Goal: Task Accomplishment & Management: Complete application form

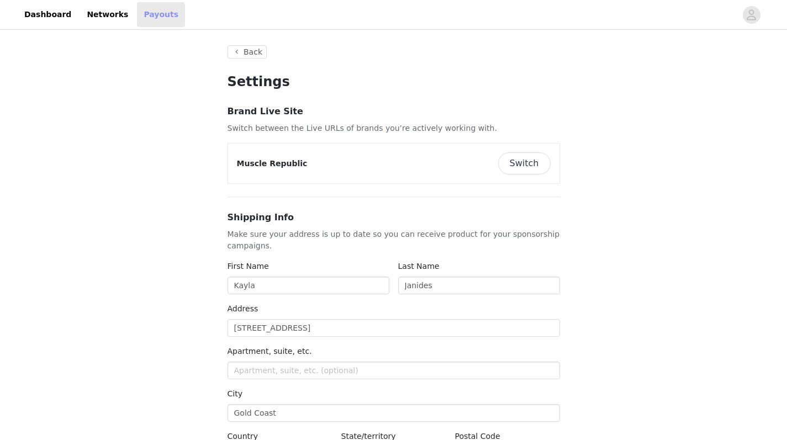
click at [141, 17] on link "Payouts" at bounding box center [161, 14] width 48 height 25
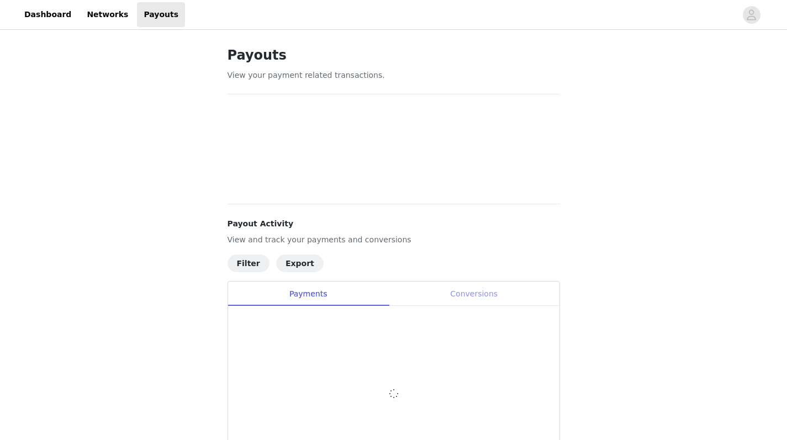
click at [490, 299] on div "Conversions" at bounding box center [474, 294] width 171 height 25
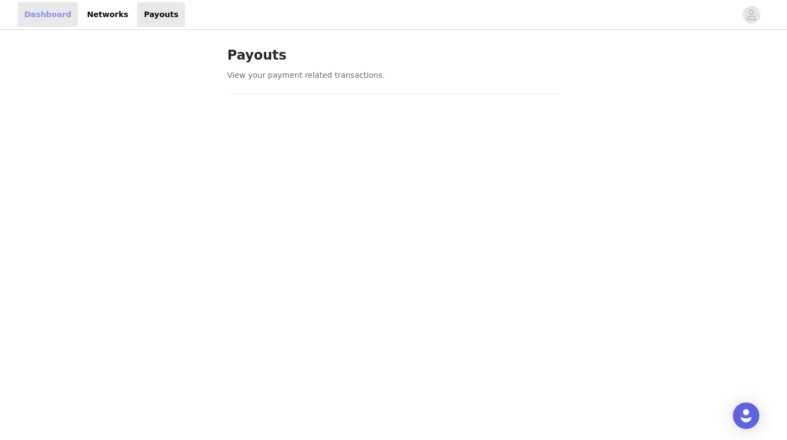
click at [46, 20] on link "Dashboard" at bounding box center [48, 14] width 60 height 25
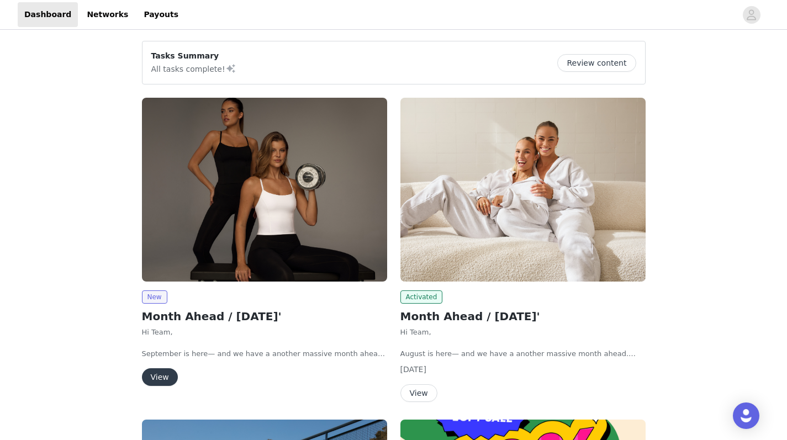
click at [224, 234] on img at bounding box center [264, 190] width 245 height 184
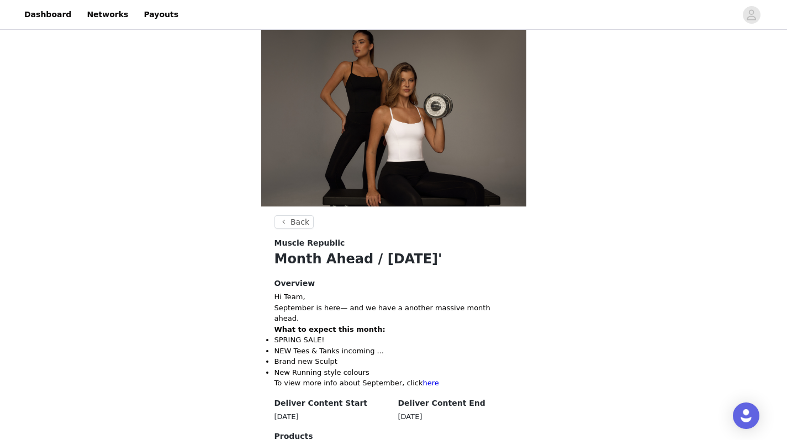
scroll to position [283, 0]
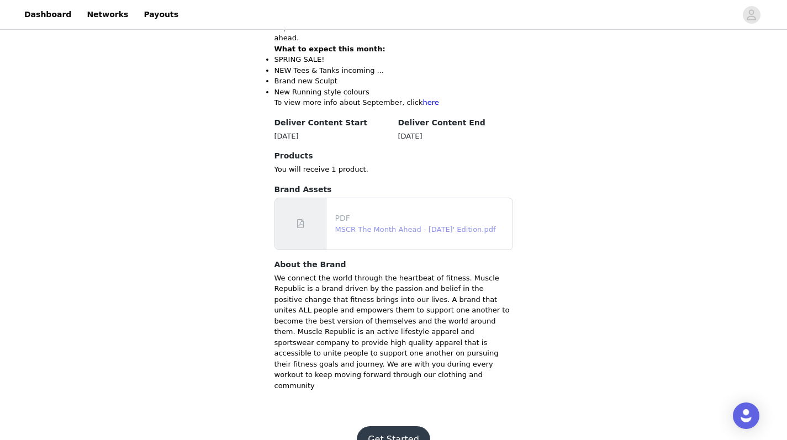
click at [376, 225] on link "MSCR The Month Ahead - September 25' Edition.pdf" at bounding box center [415, 229] width 161 height 8
click at [394, 427] on button "Get Started" at bounding box center [393, 440] width 73 height 27
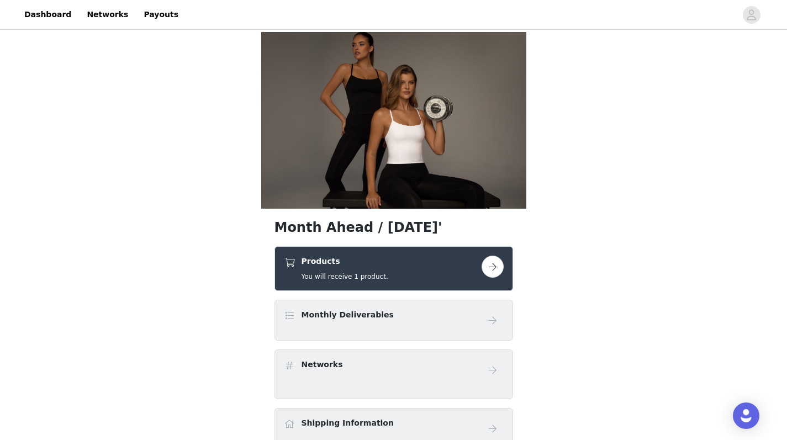
click at [493, 270] on button "button" at bounding box center [493, 267] width 22 height 22
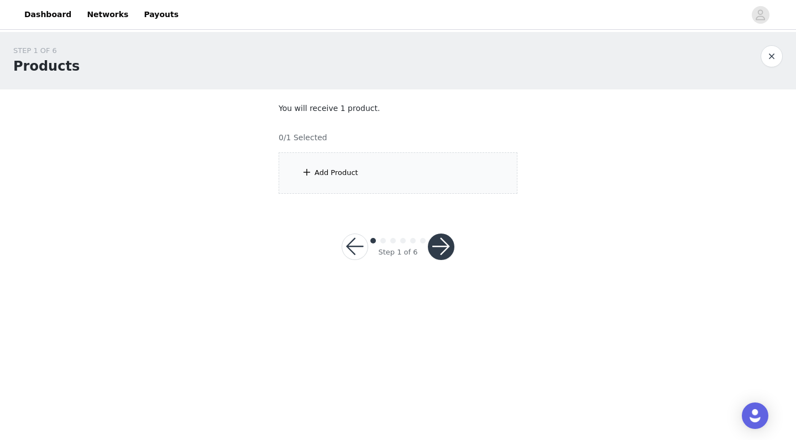
click at [371, 183] on div "Add Product" at bounding box center [397, 172] width 239 height 41
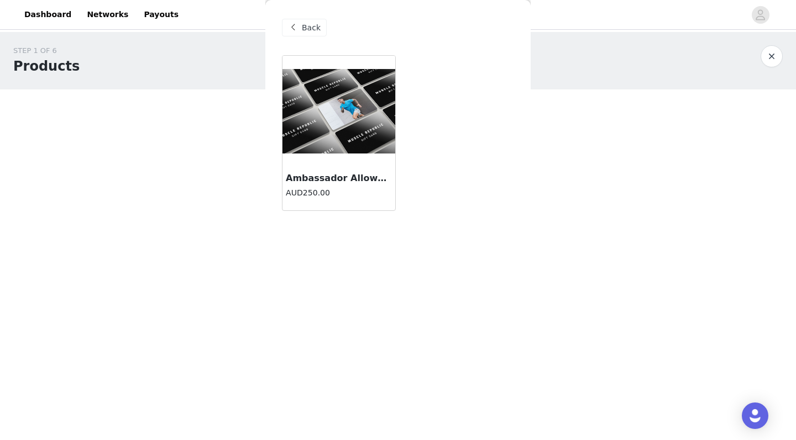
click at [318, 189] on h4 "AUD250.00" at bounding box center [339, 193] width 106 height 12
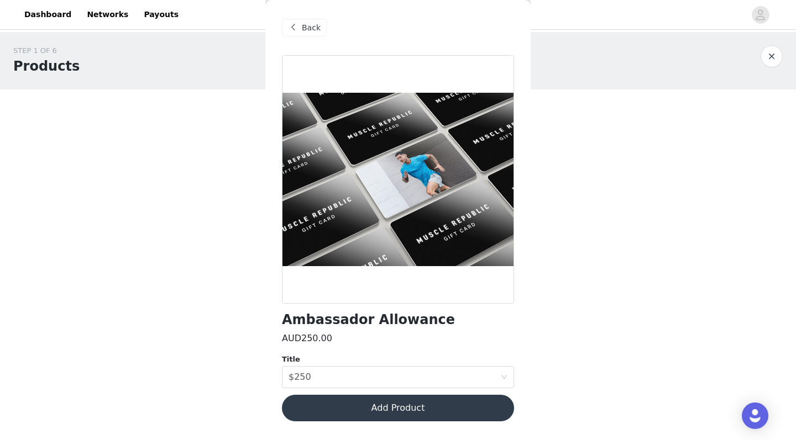
click at [401, 411] on button "Add Product" at bounding box center [398, 408] width 232 height 27
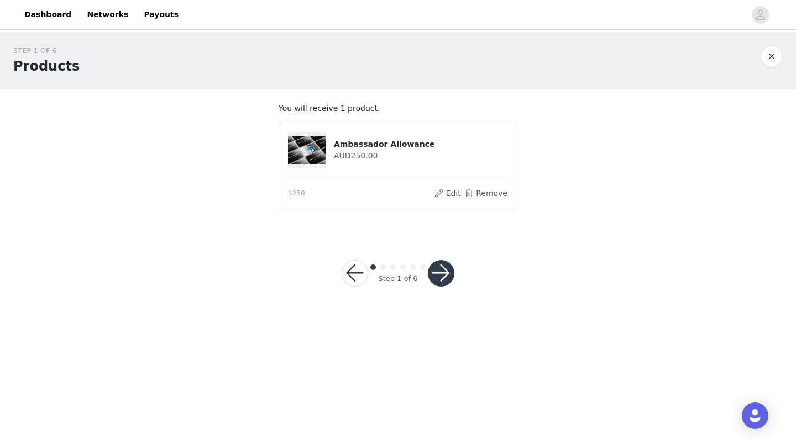
click at [441, 276] on button "button" at bounding box center [441, 273] width 27 height 27
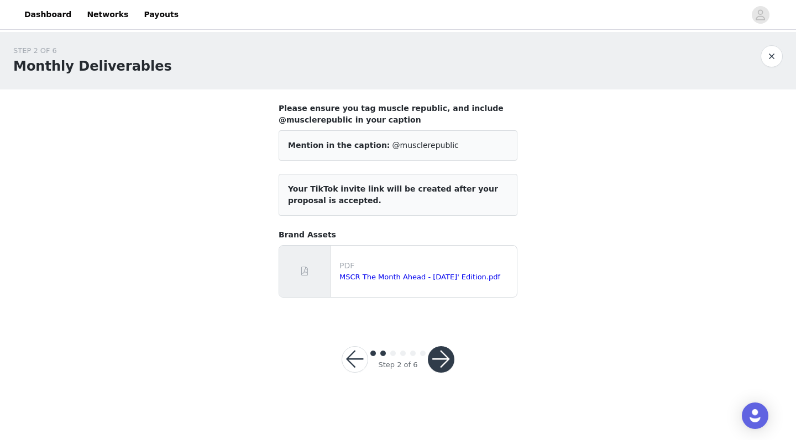
click at [430, 363] on button "button" at bounding box center [441, 359] width 27 height 27
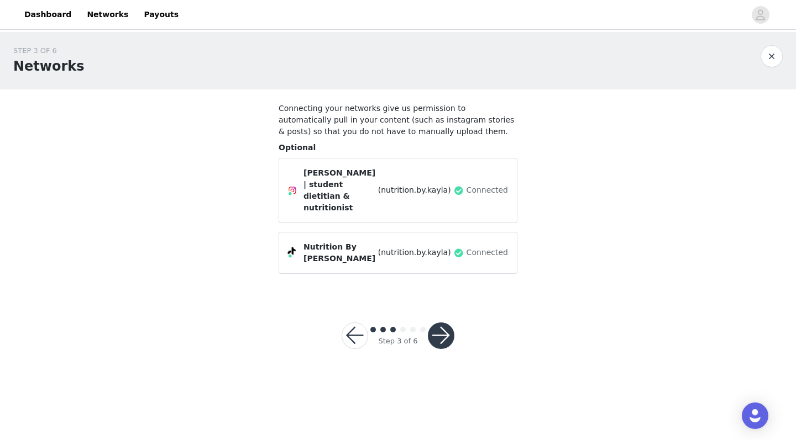
click at [444, 323] on button "button" at bounding box center [441, 336] width 27 height 27
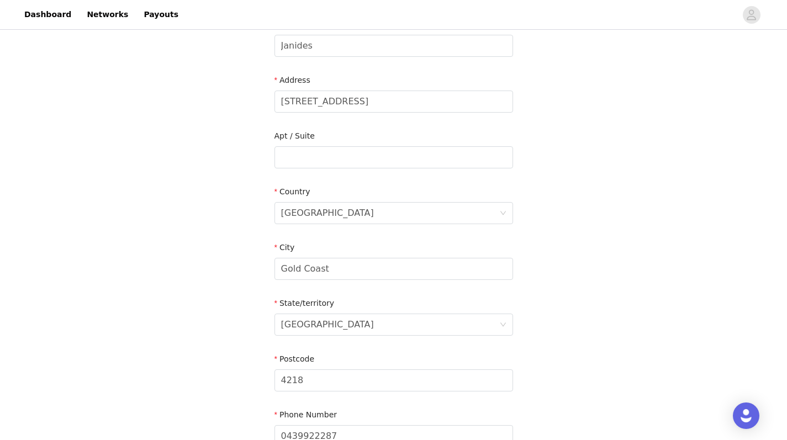
scroll to position [313, 0]
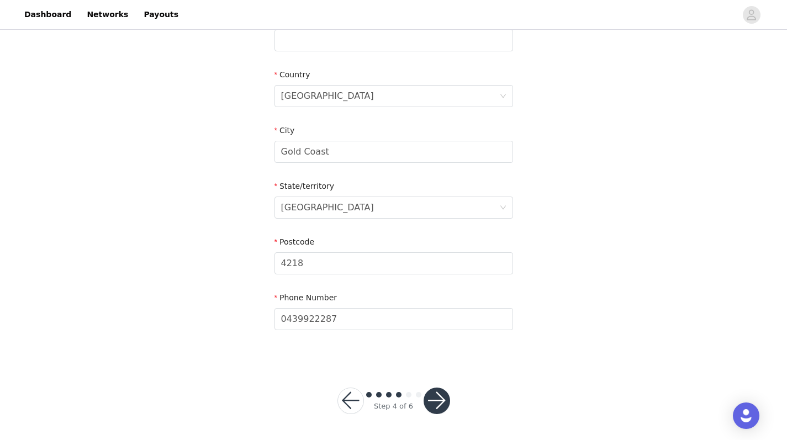
click at [439, 399] on button "button" at bounding box center [437, 401] width 27 height 27
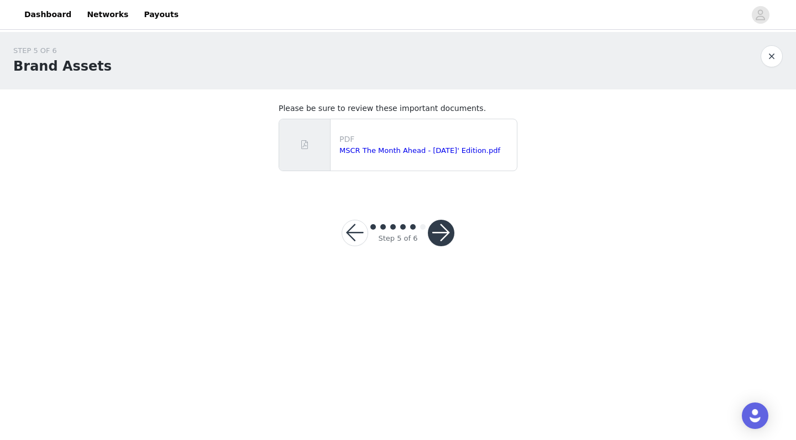
click at [436, 237] on button "button" at bounding box center [441, 233] width 27 height 27
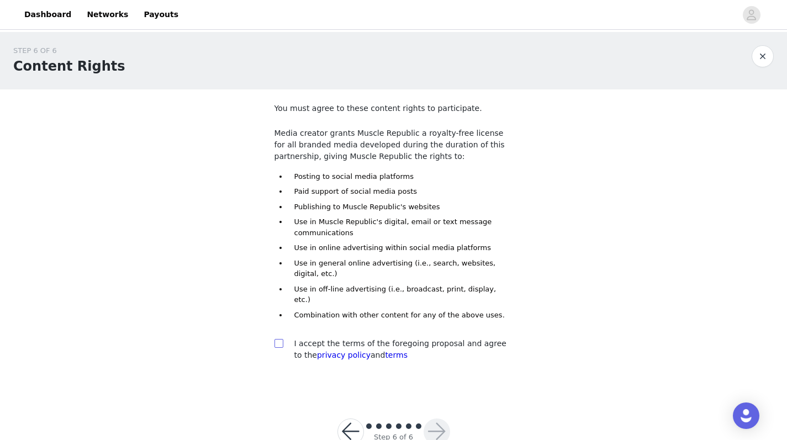
click at [277, 339] on input "checkbox" at bounding box center [279, 343] width 8 height 8
checkbox input "true"
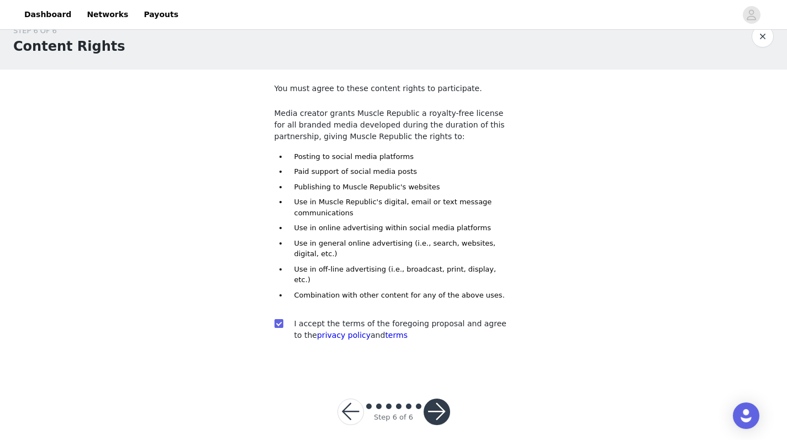
click at [440, 402] on button "button" at bounding box center [437, 412] width 27 height 27
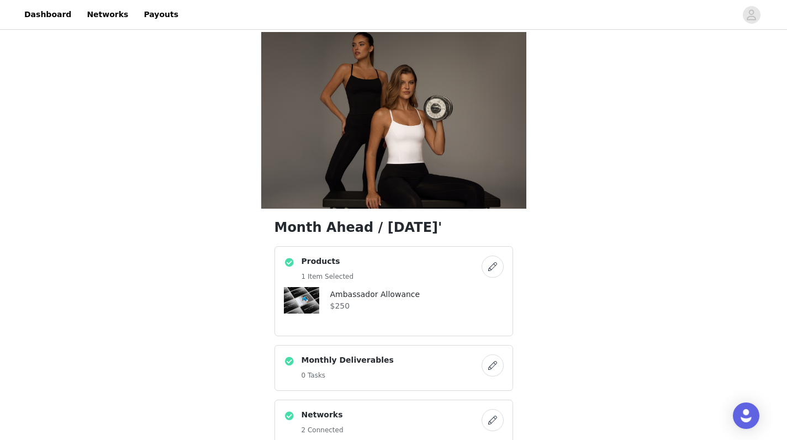
scroll to position [515, 0]
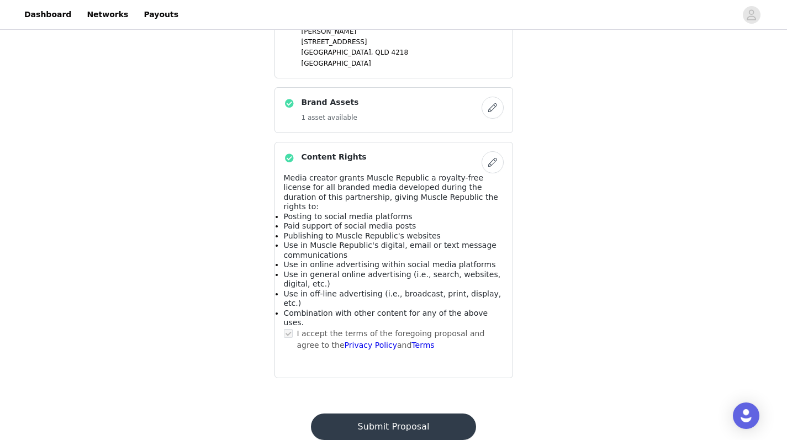
click at [439, 414] on button "Submit Proposal" at bounding box center [393, 427] width 165 height 27
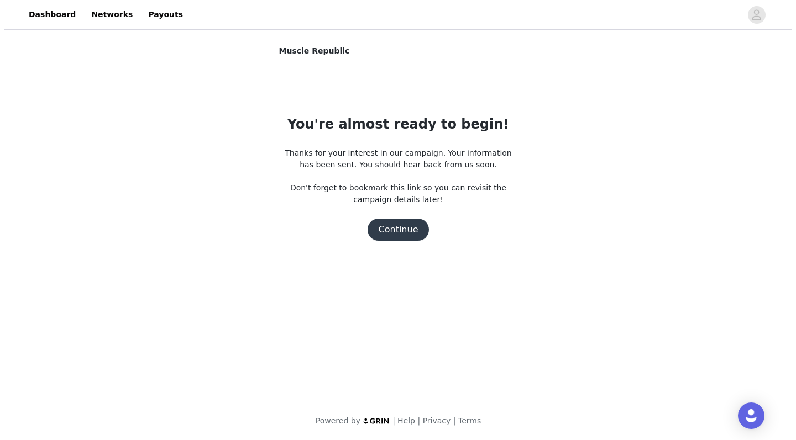
scroll to position [0, 0]
click at [416, 227] on button "Continue" at bounding box center [398, 230] width 62 height 22
